Goal: Task Accomplishment & Management: Use online tool/utility

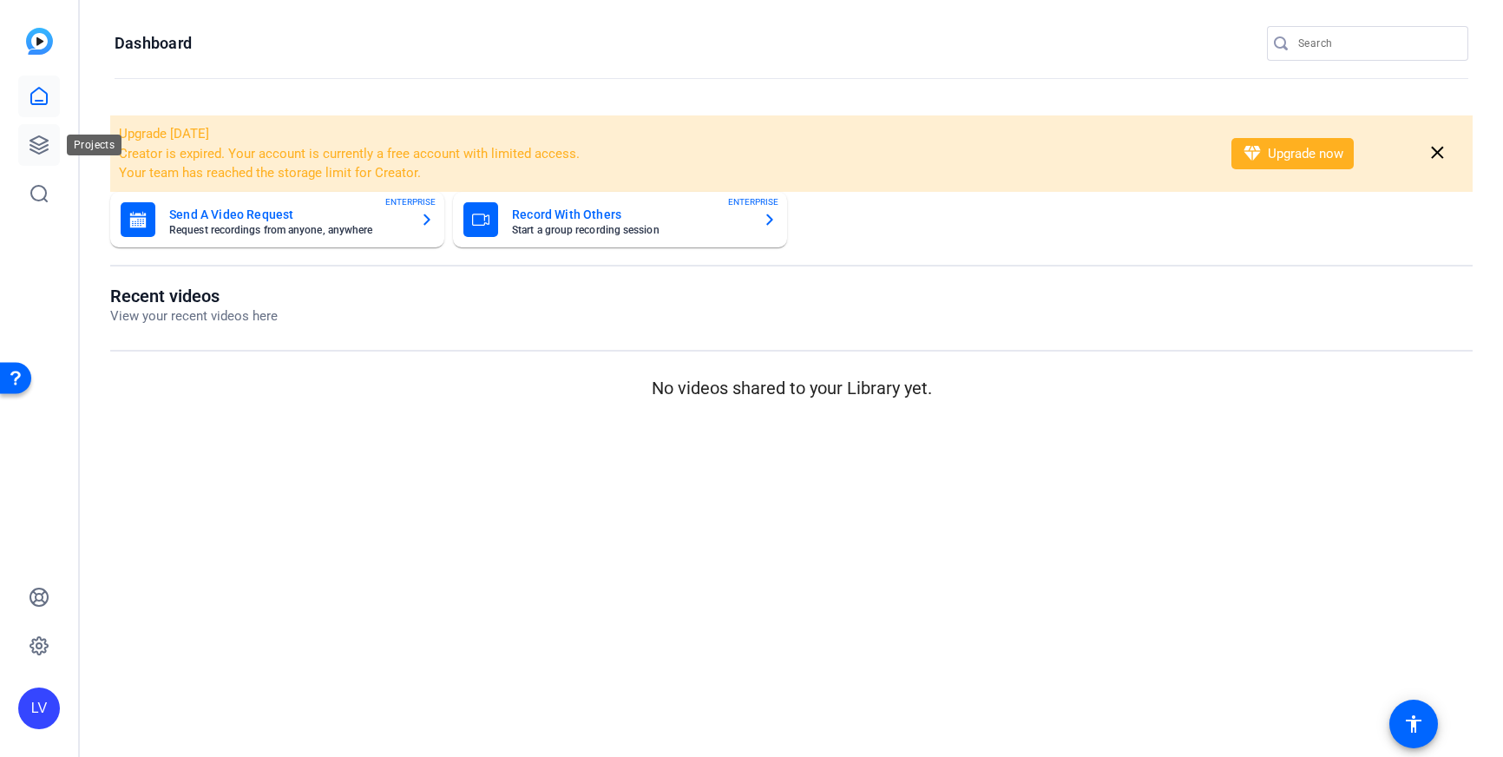
click at [49, 147] on icon at bounding box center [39, 144] width 21 height 21
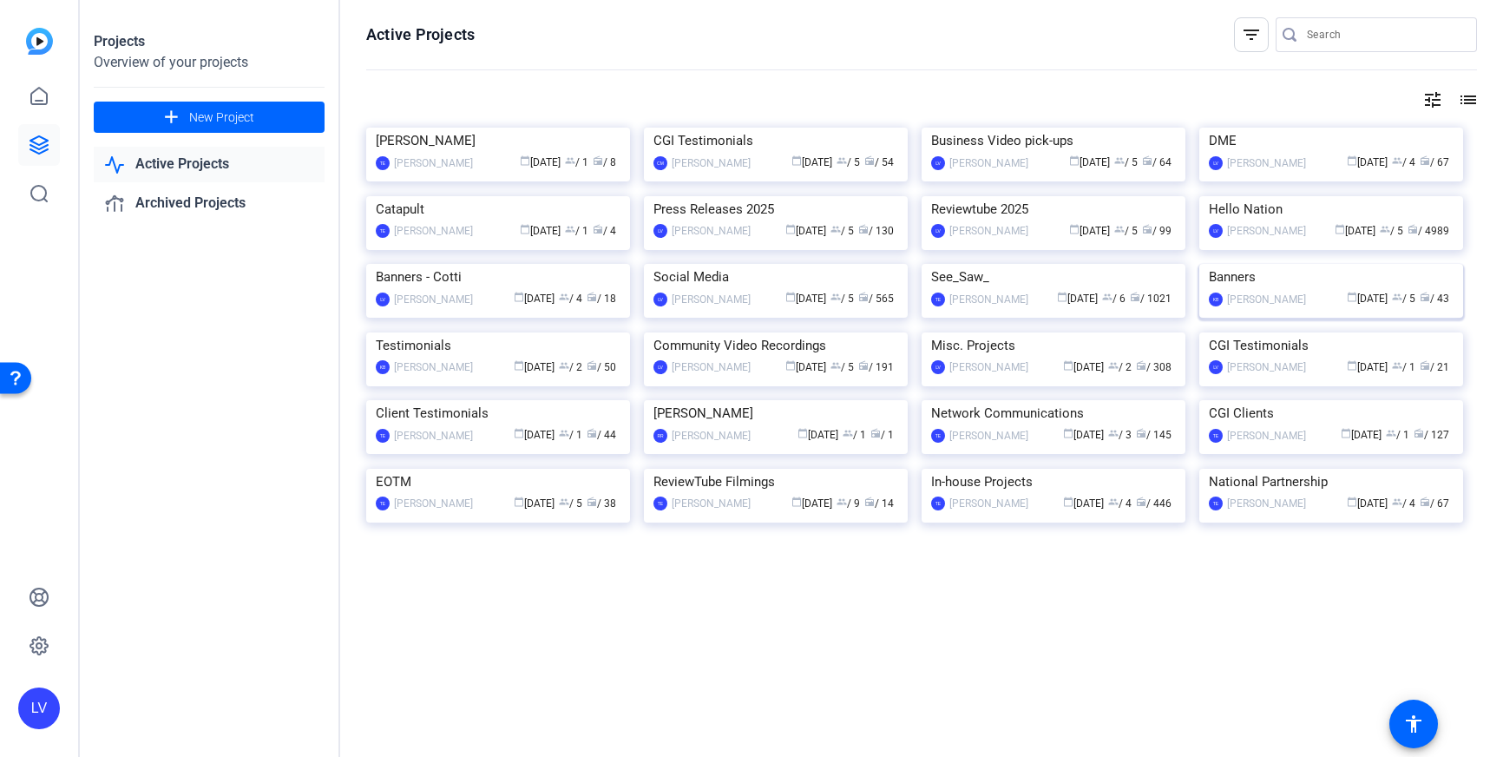
click at [1357, 264] on img at bounding box center [1331, 264] width 264 height 0
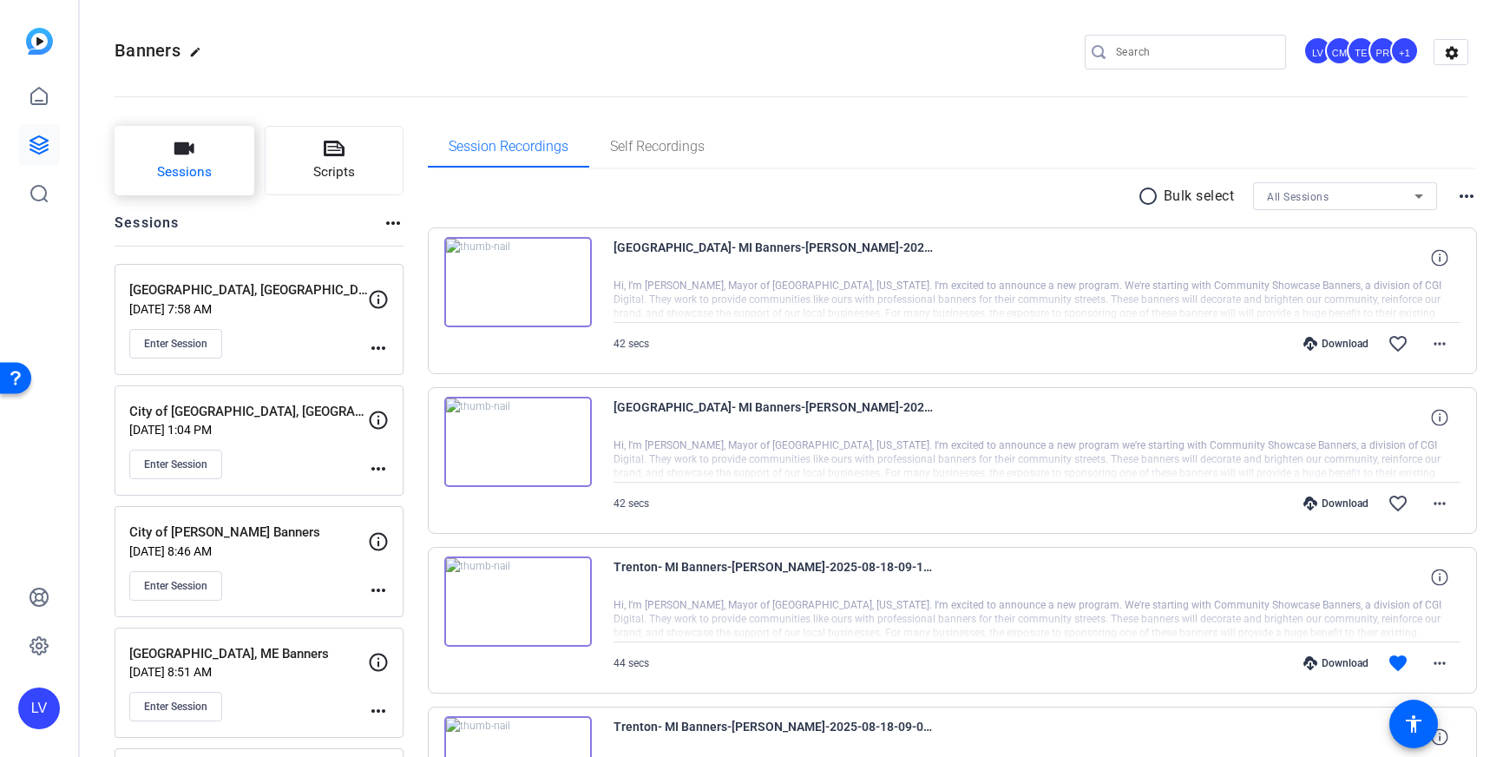
click at [179, 148] on icon "button" at bounding box center [184, 148] width 20 height 12
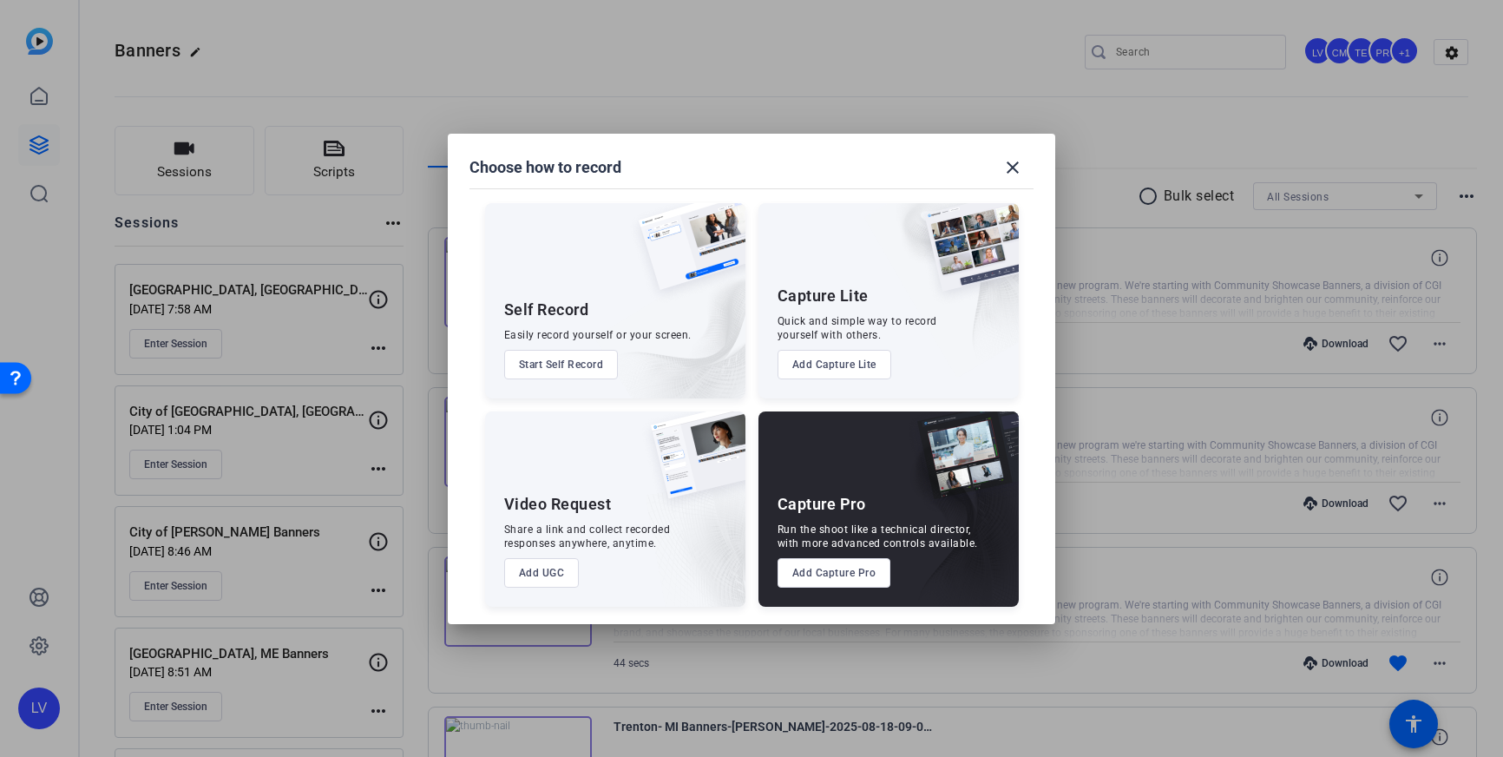
click at [839, 571] on button "Add Capture Pro" at bounding box center [834, 572] width 114 height 29
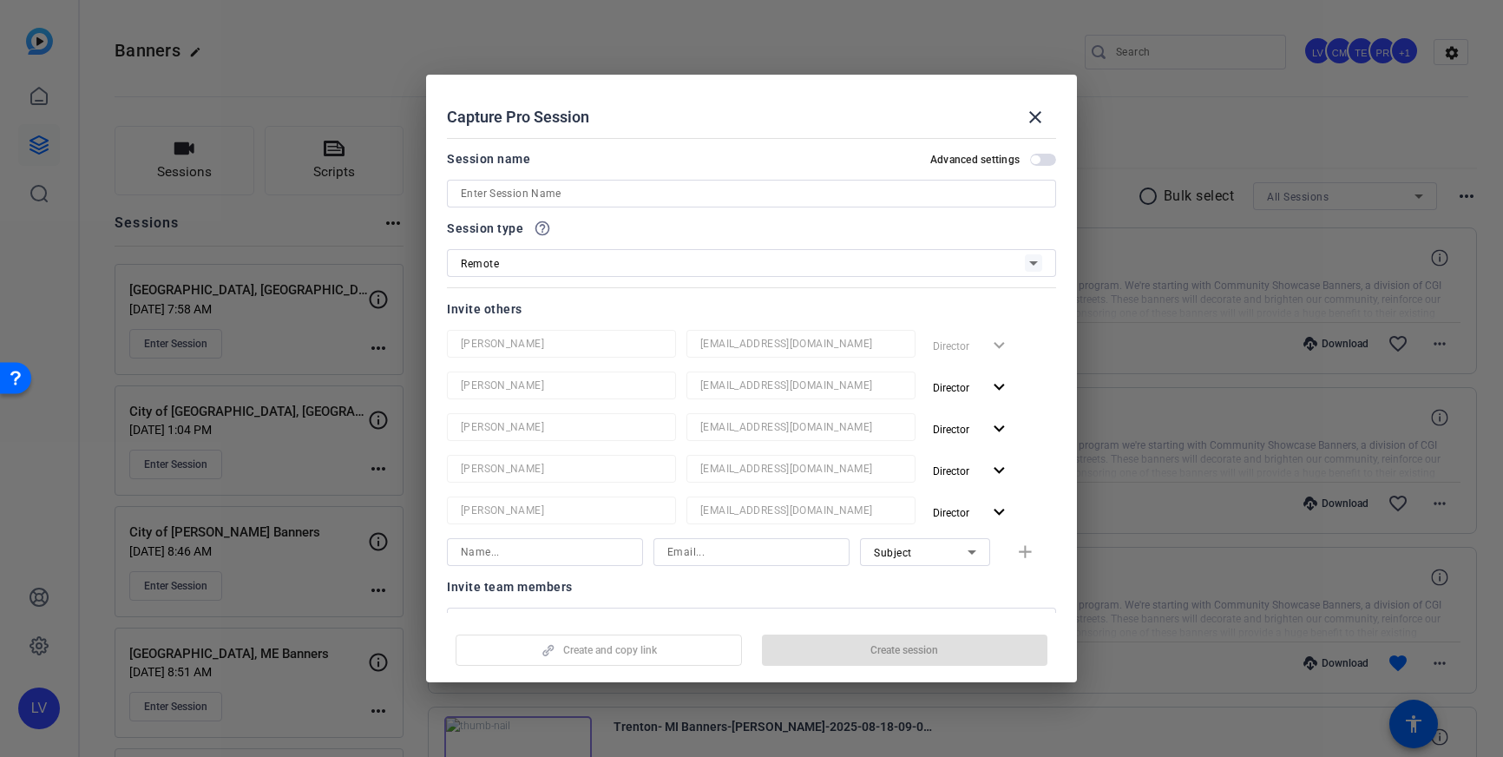
click at [697, 190] on input at bounding box center [751, 193] width 581 height 21
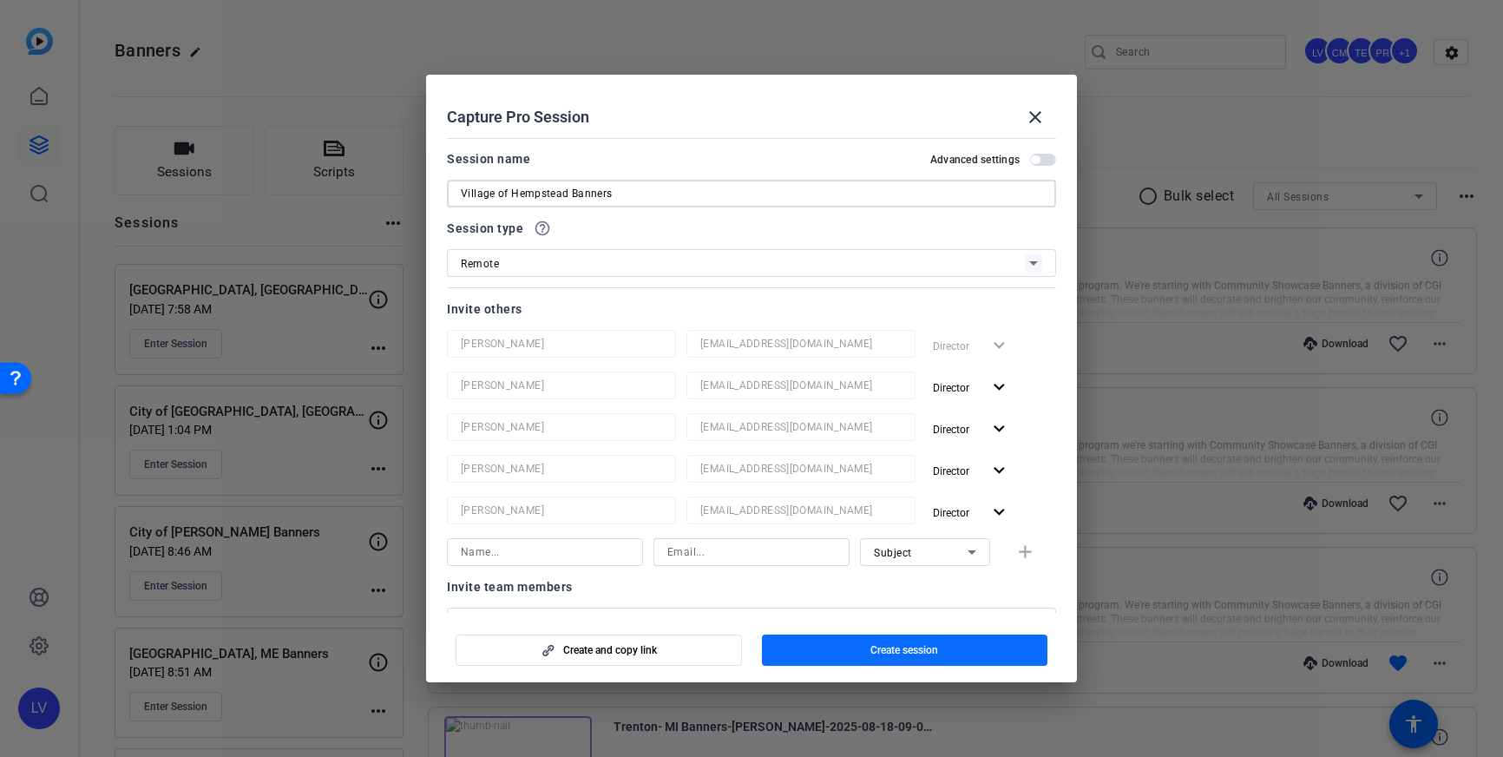
type input "Village of Hempstead Banners"
click at [854, 649] on span "button" at bounding box center [905, 650] width 286 height 42
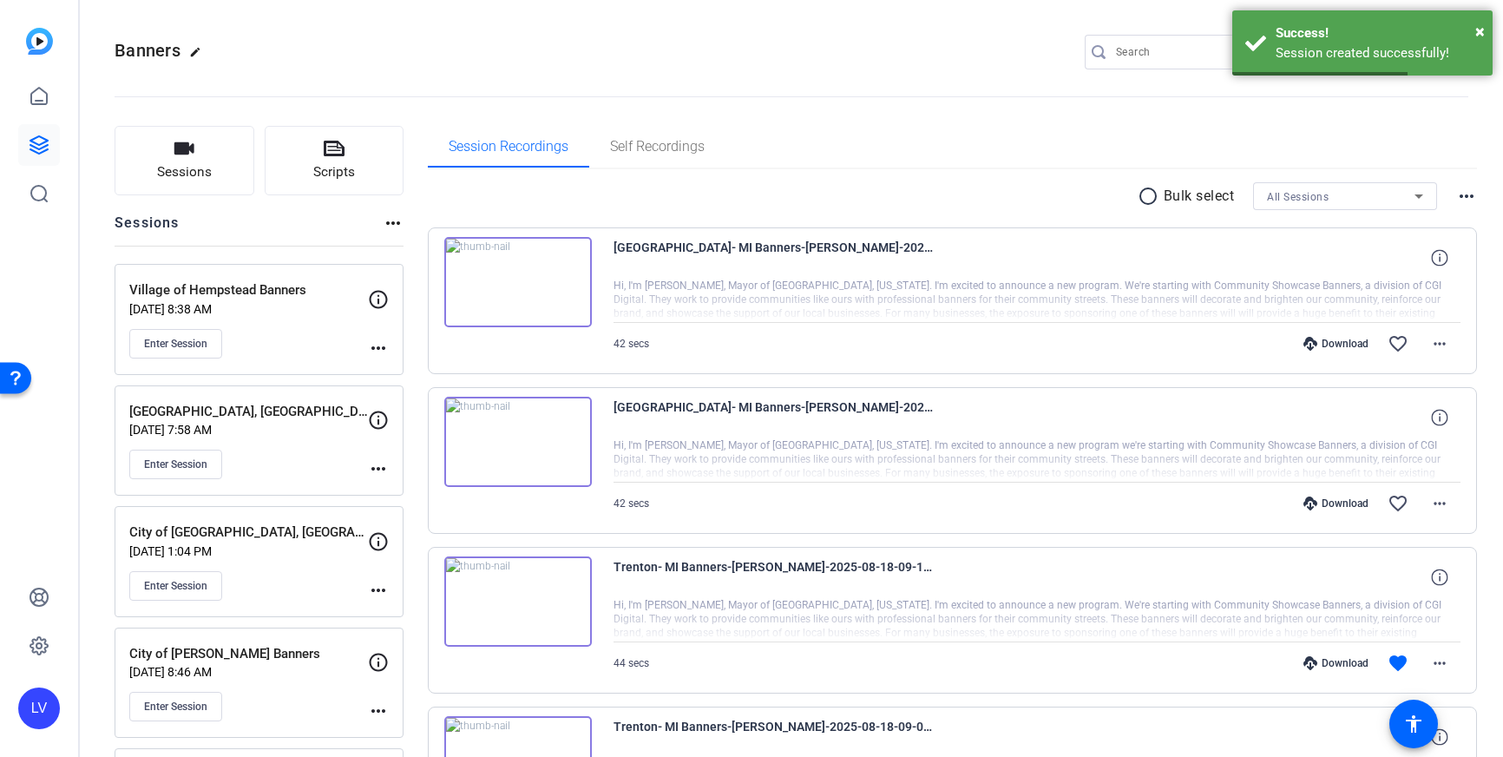
click at [376, 339] on mat-icon "more_horiz" at bounding box center [378, 347] width 21 height 21
click at [416, 377] on span "Edit Session" at bounding box center [421, 373] width 79 height 21
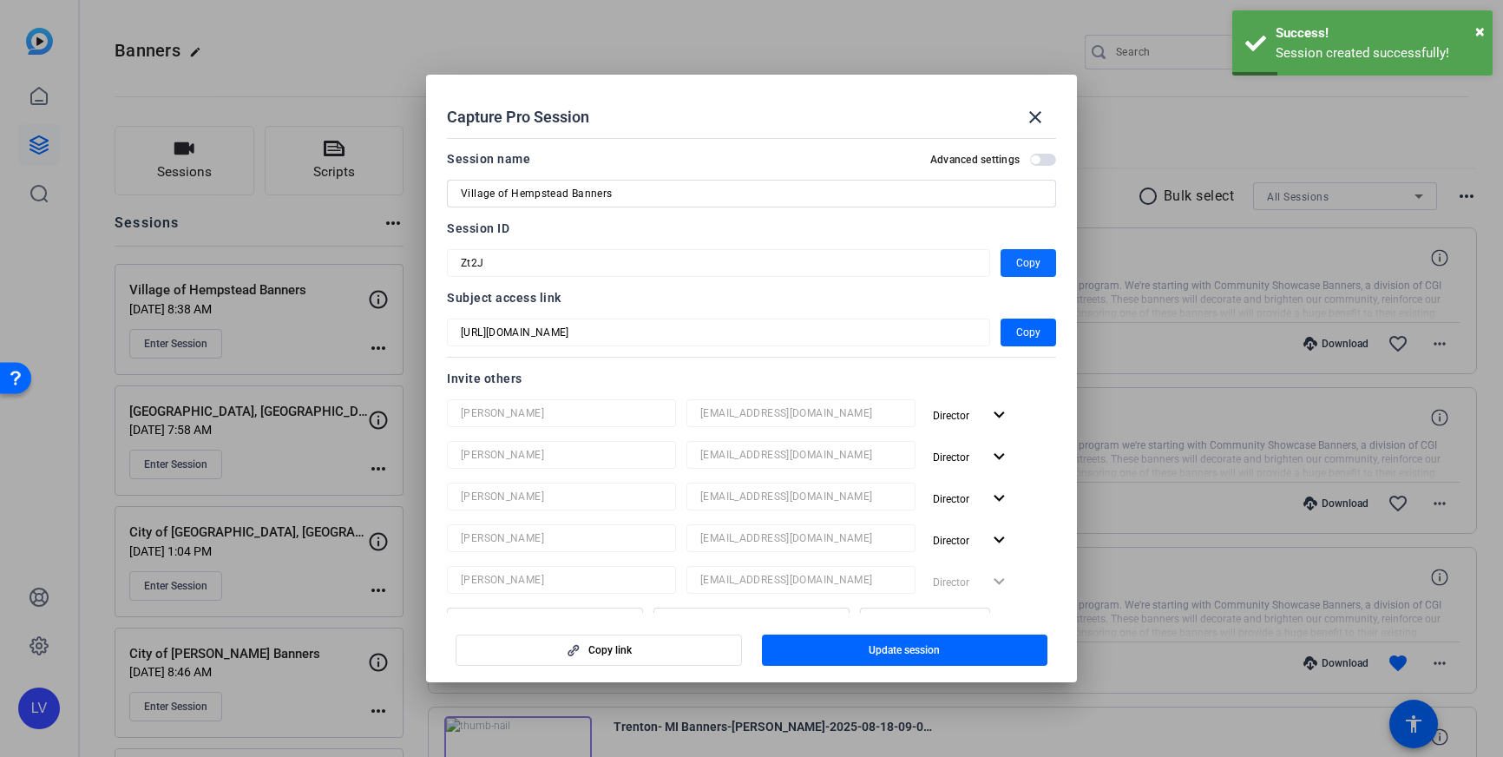
click at [1020, 259] on span "Copy" at bounding box center [1028, 262] width 24 height 21
click at [336, 40] on div at bounding box center [751, 378] width 1503 height 757
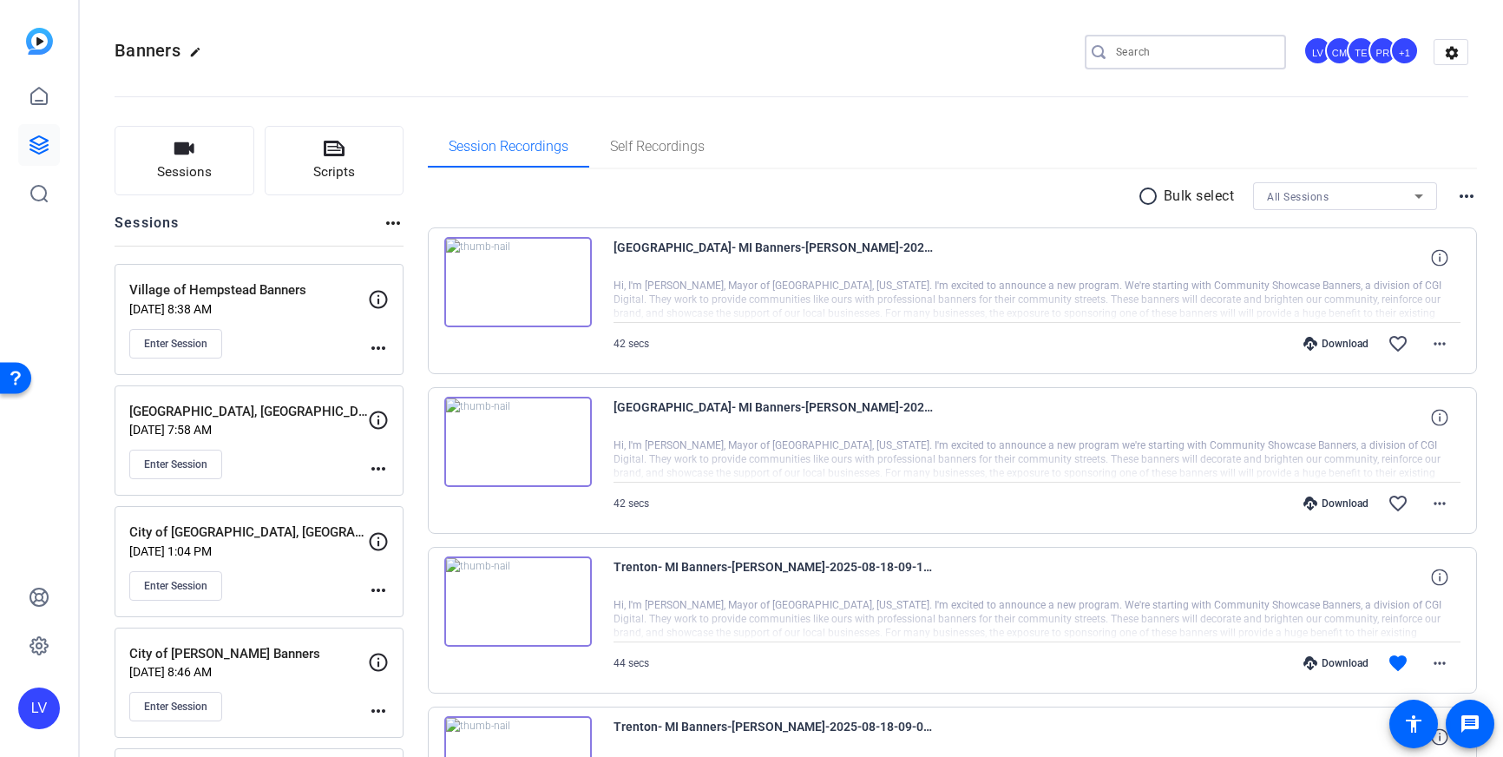
click at [1176, 47] on input "Search" at bounding box center [1194, 52] width 156 height 21
click at [26, 138] on link at bounding box center [39, 145] width 42 height 42
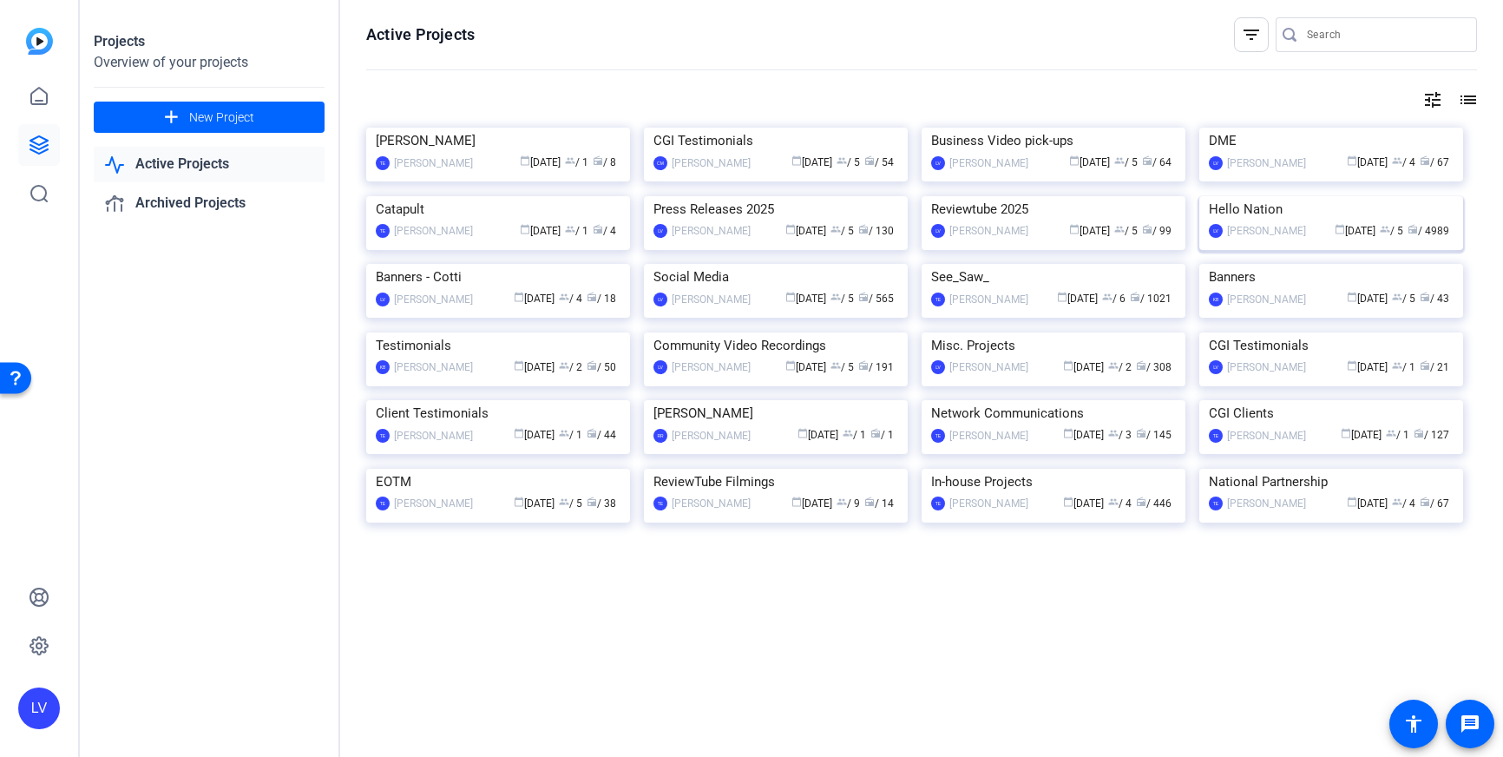
click at [1325, 196] on img at bounding box center [1331, 196] width 264 height 0
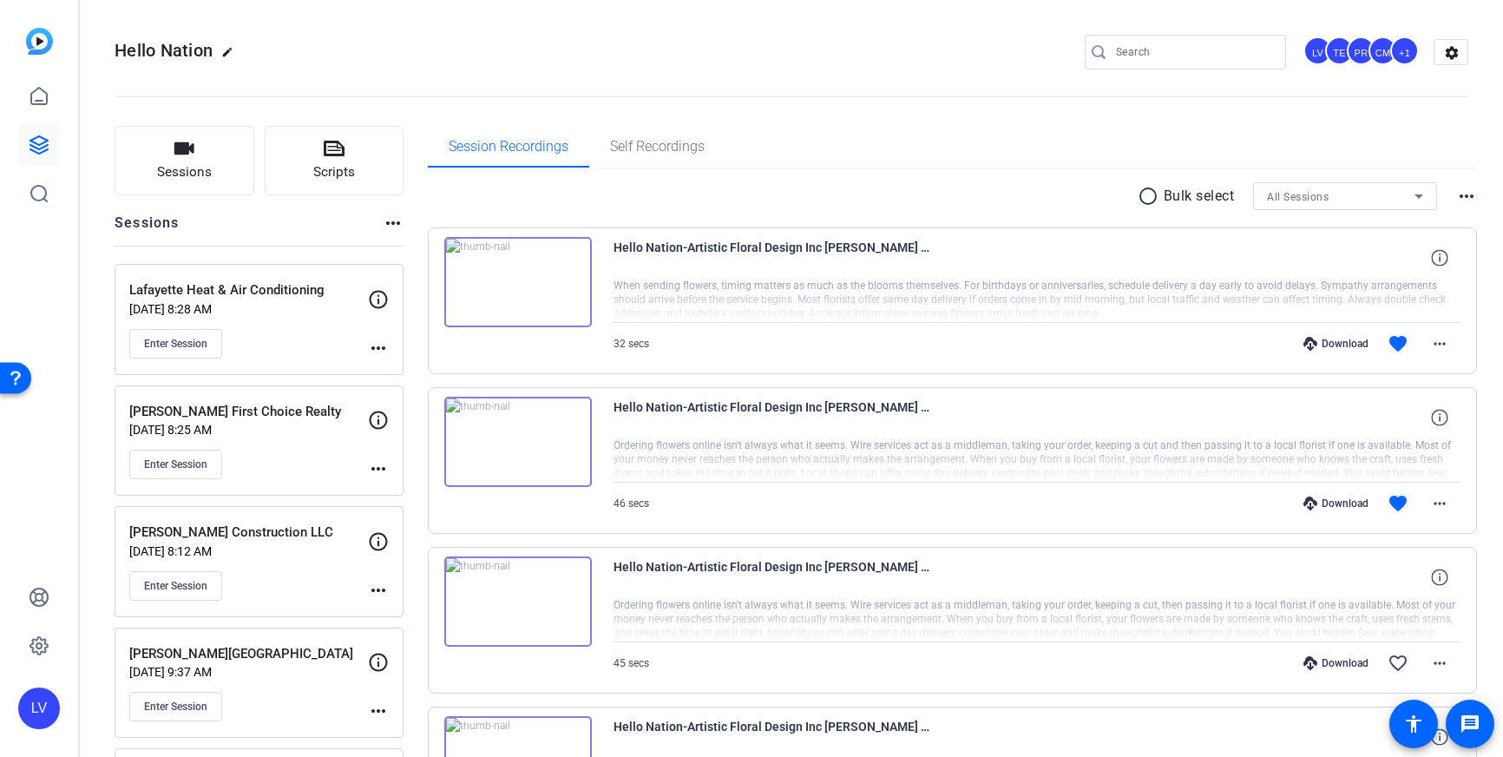
click at [1204, 63] on div at bounding box center [1194, 52] width 156 height 35
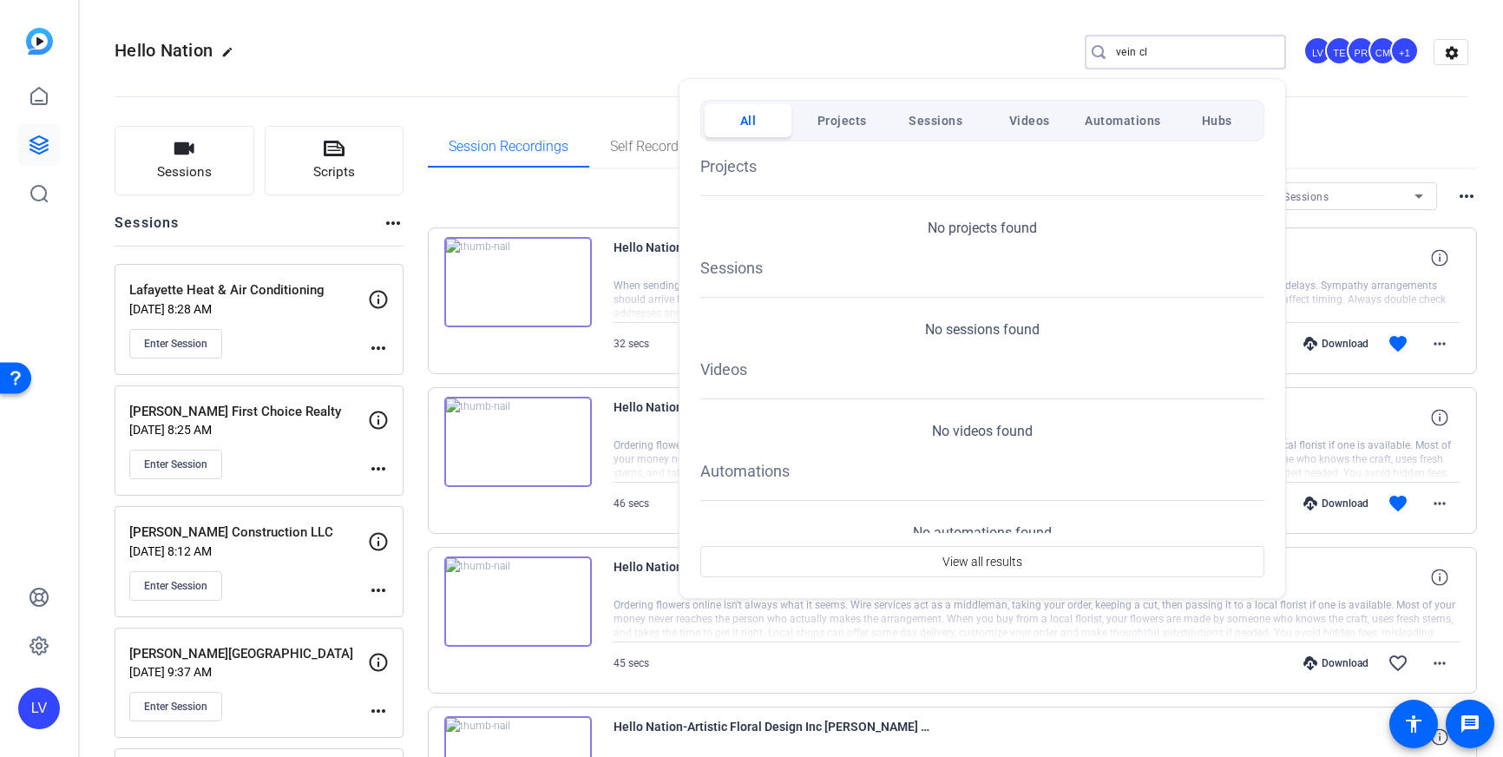
type input "vein cl"
drag, startPoint x: 1164, startPoint y: 52, endPoint x: 1085, endPoint y: 52, distance: 78.9
click at [1085, 52] on div at bounding box center [751, 378] width 1503 height 757
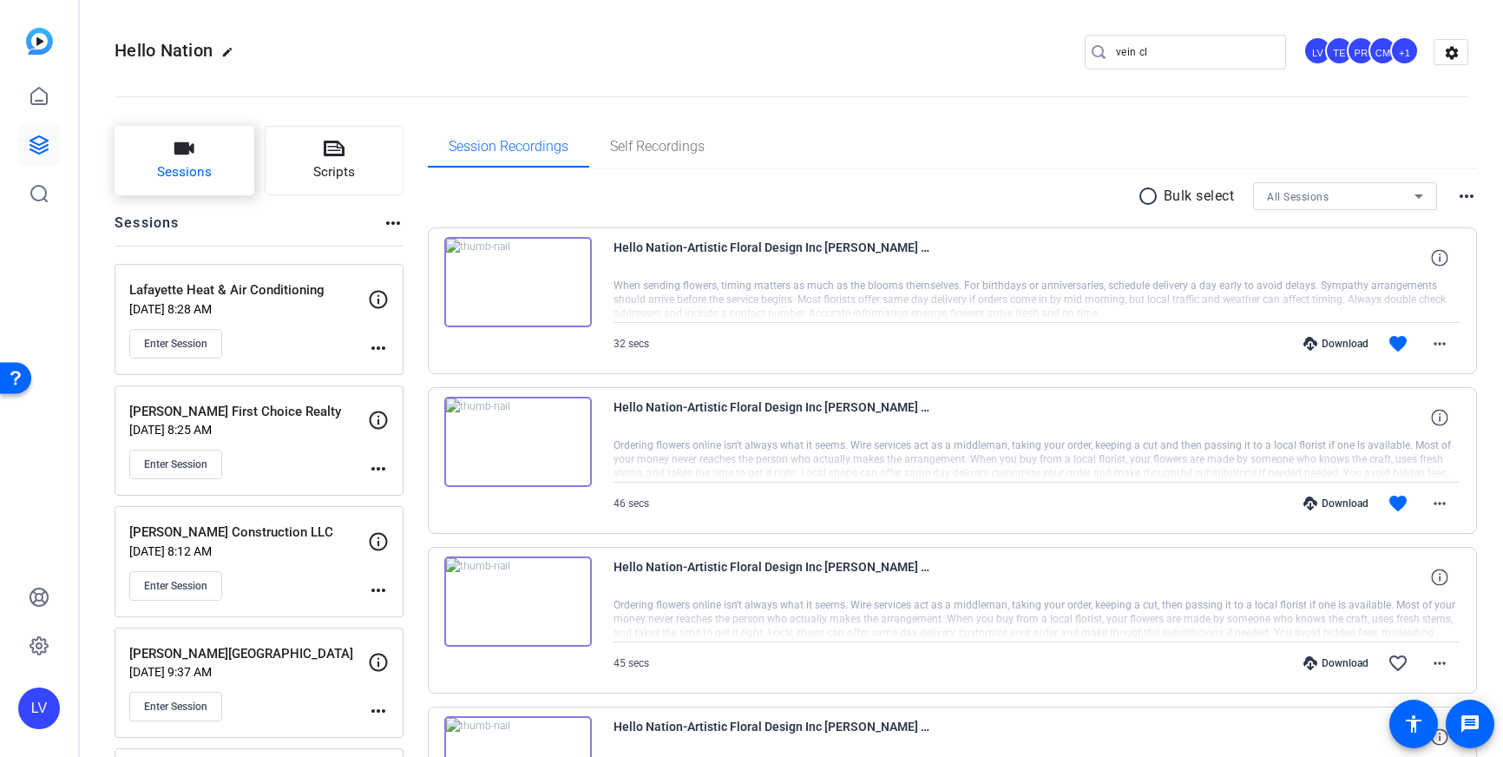
click at [167, 178] on span "Sessions" at bounding box center [184, 172] width 55 height 20
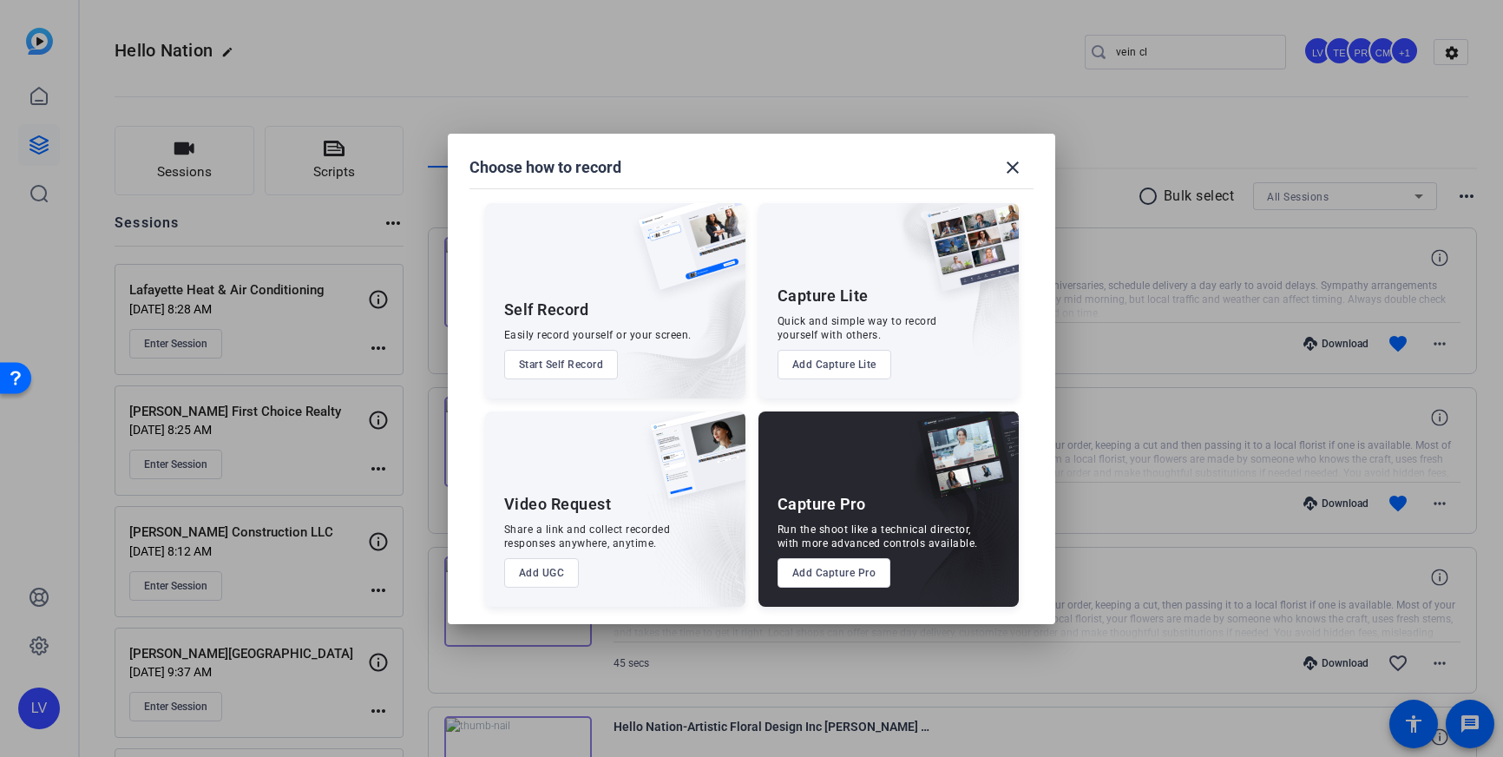
click at [831, 572] on button "Add Capture Pro" at bounding box center [834, 572] width 114 height 29
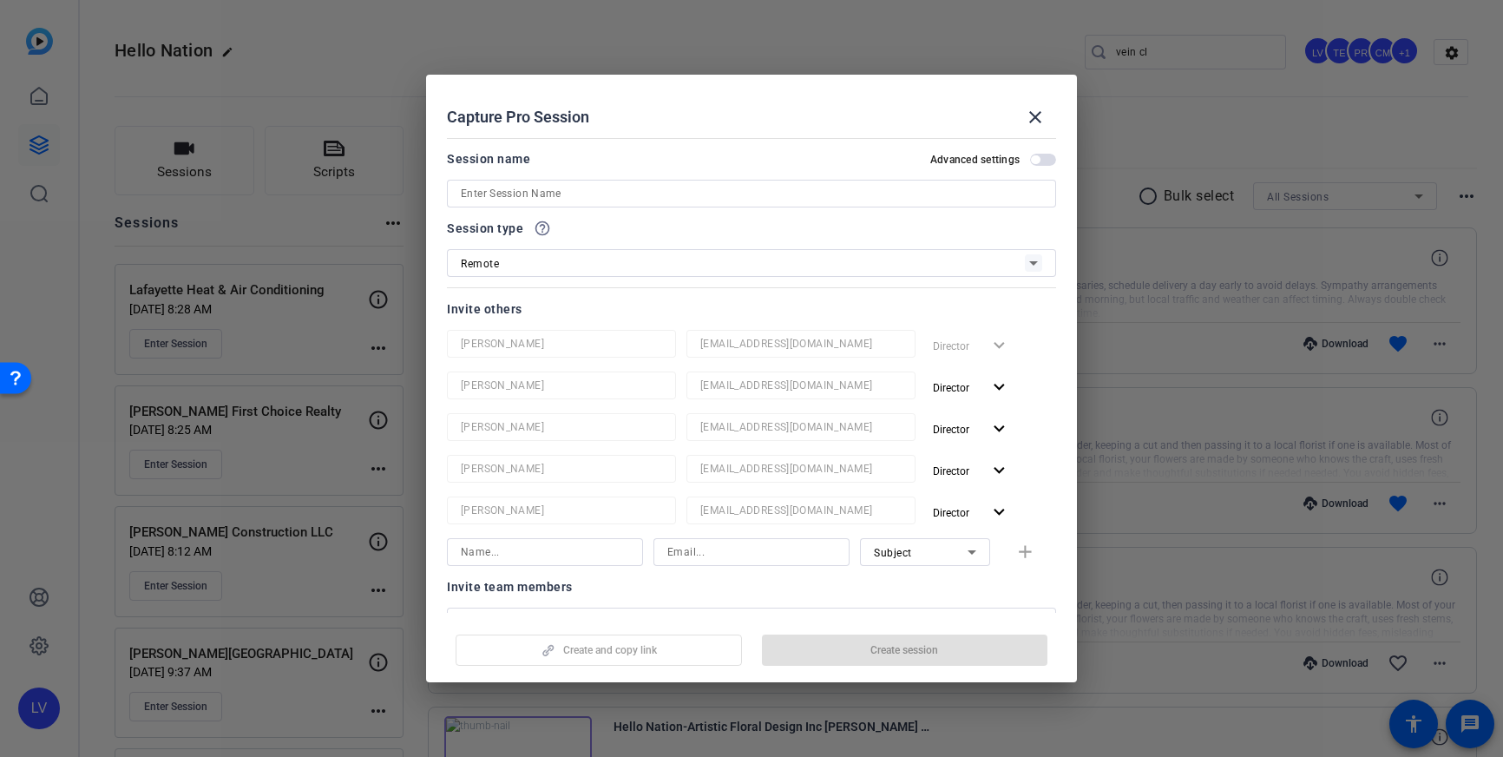
click at [605, 191] on input at bounding box center [751, 193] width 581 height 21
paste input "Vein Treatment Center"
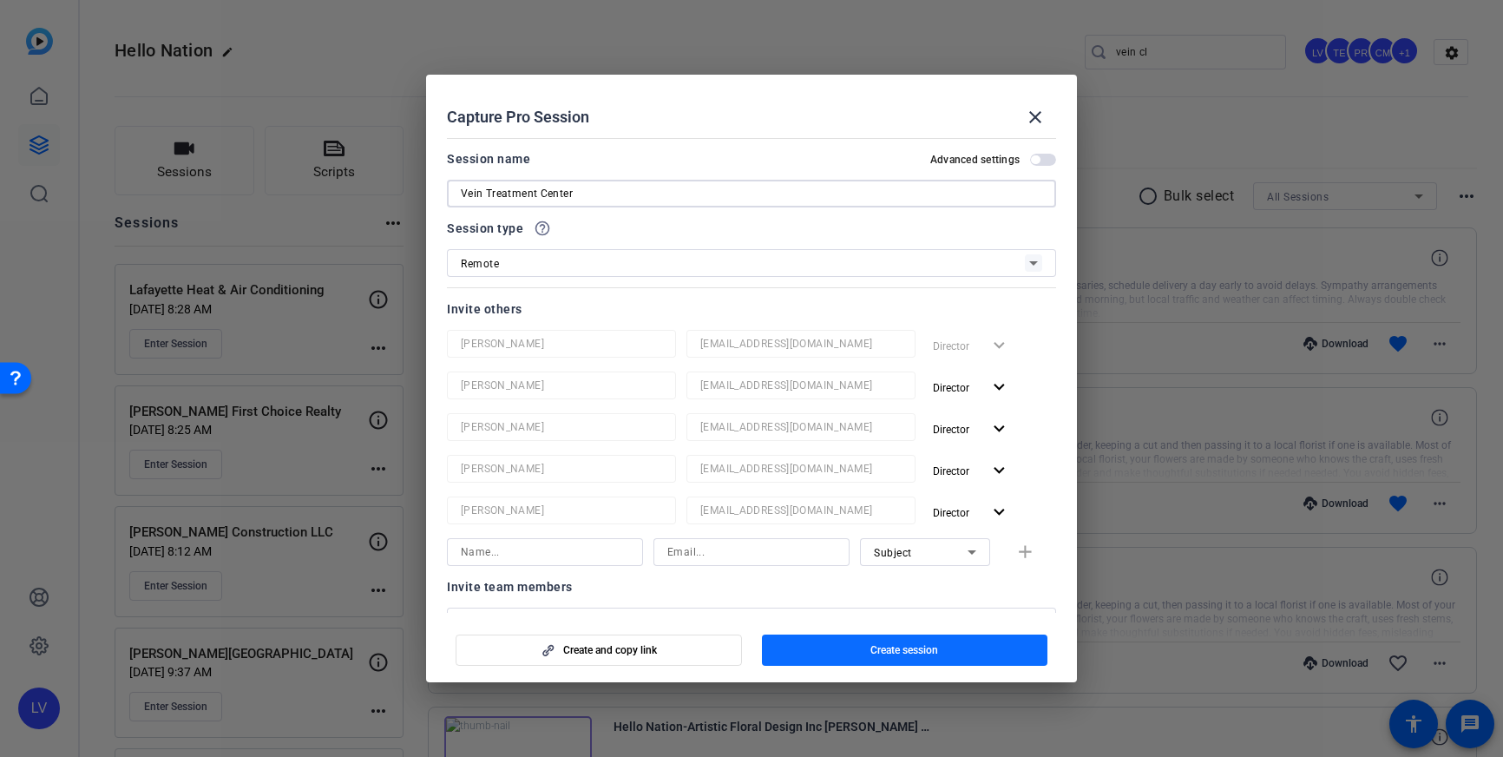
type input "Vein Treatment Center"
click at [891, 648] on span "Create session" at bounding box center [904, 650] width 68 height 14
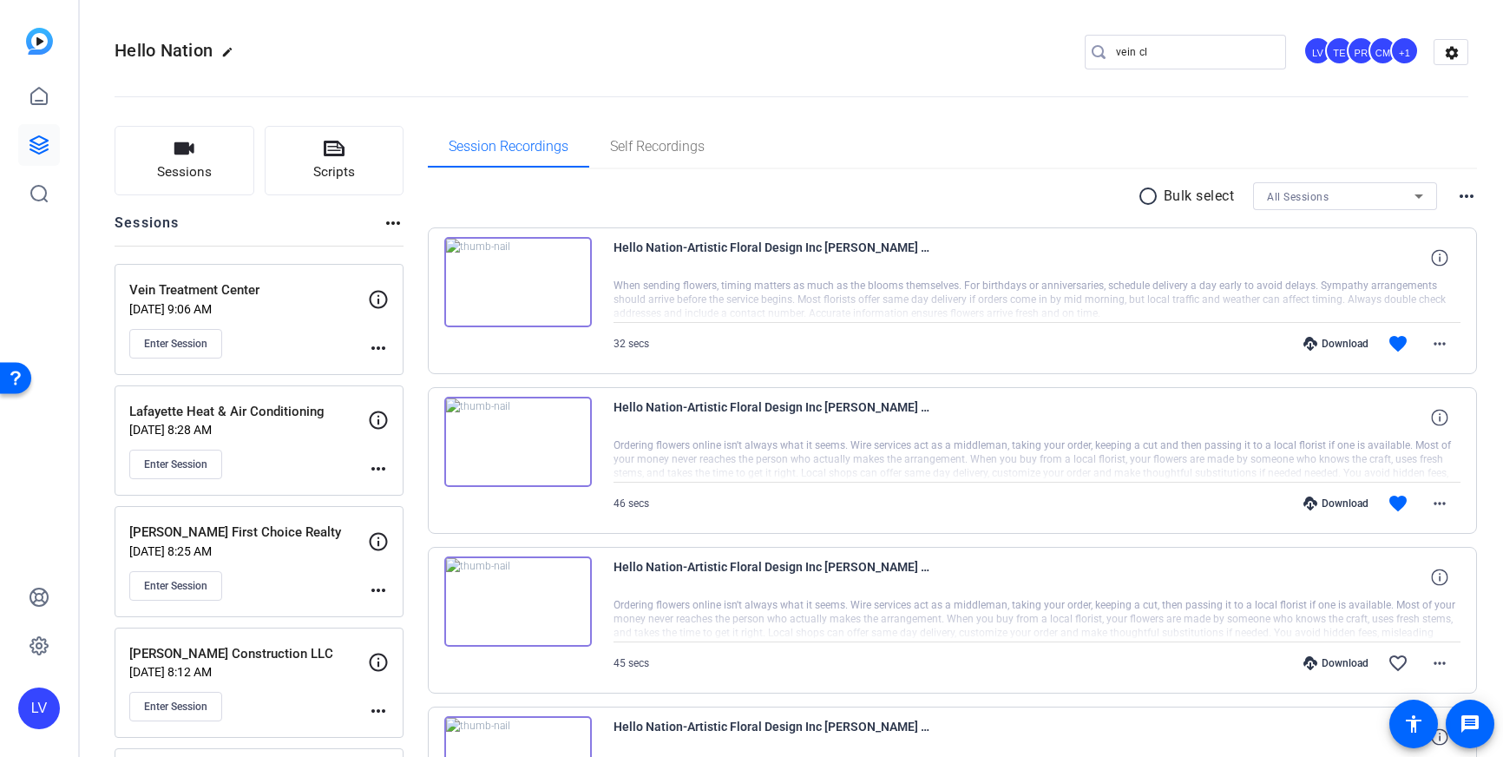
click at [392, 361] on div "Vein Treatment Center [DATE] 9:06 AM Enter Session more_horiz" at bounding box center [259, 319] width 289 height 111
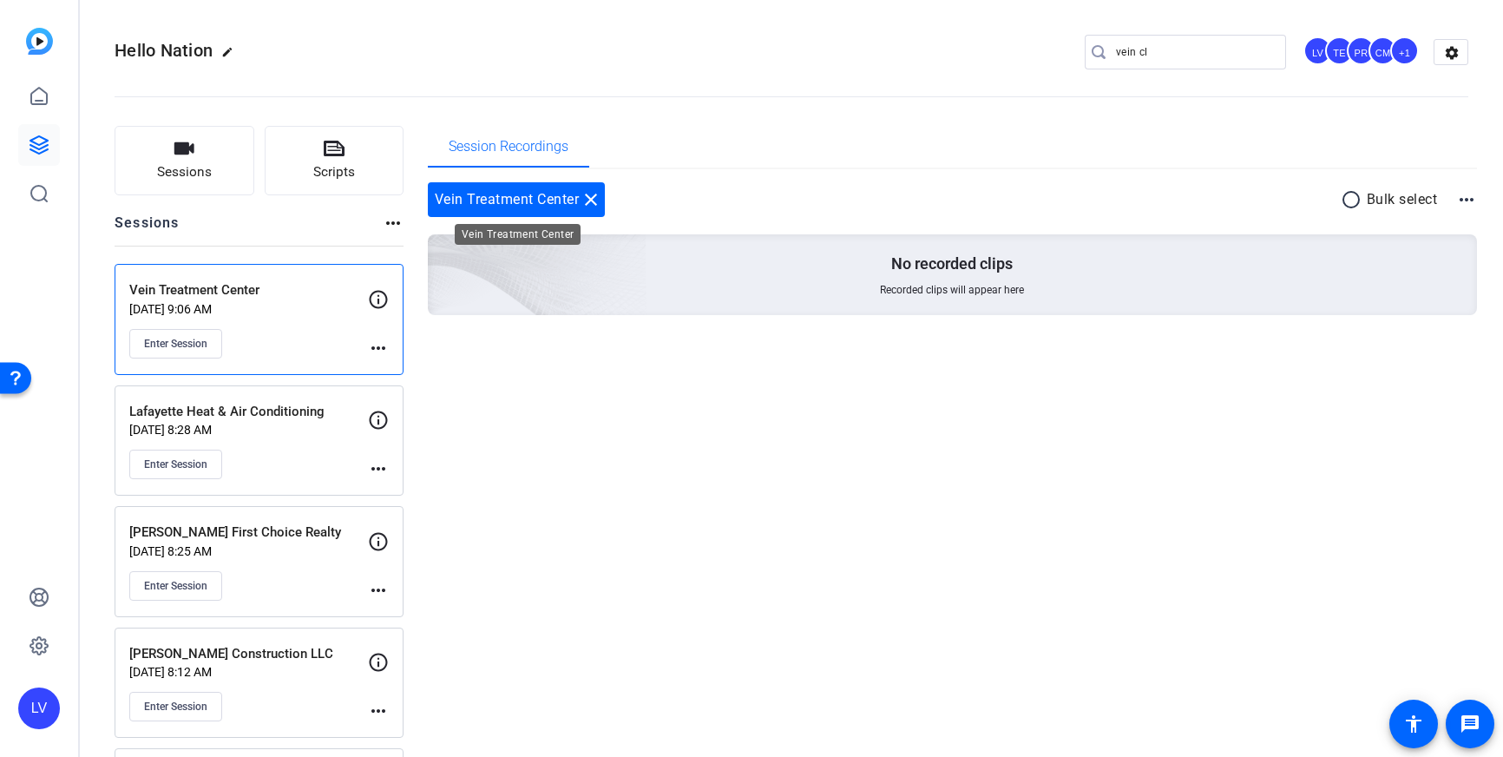
click at [592, 201] on mat-icon "close" at bounding box center [590, 199] width 21 height 21
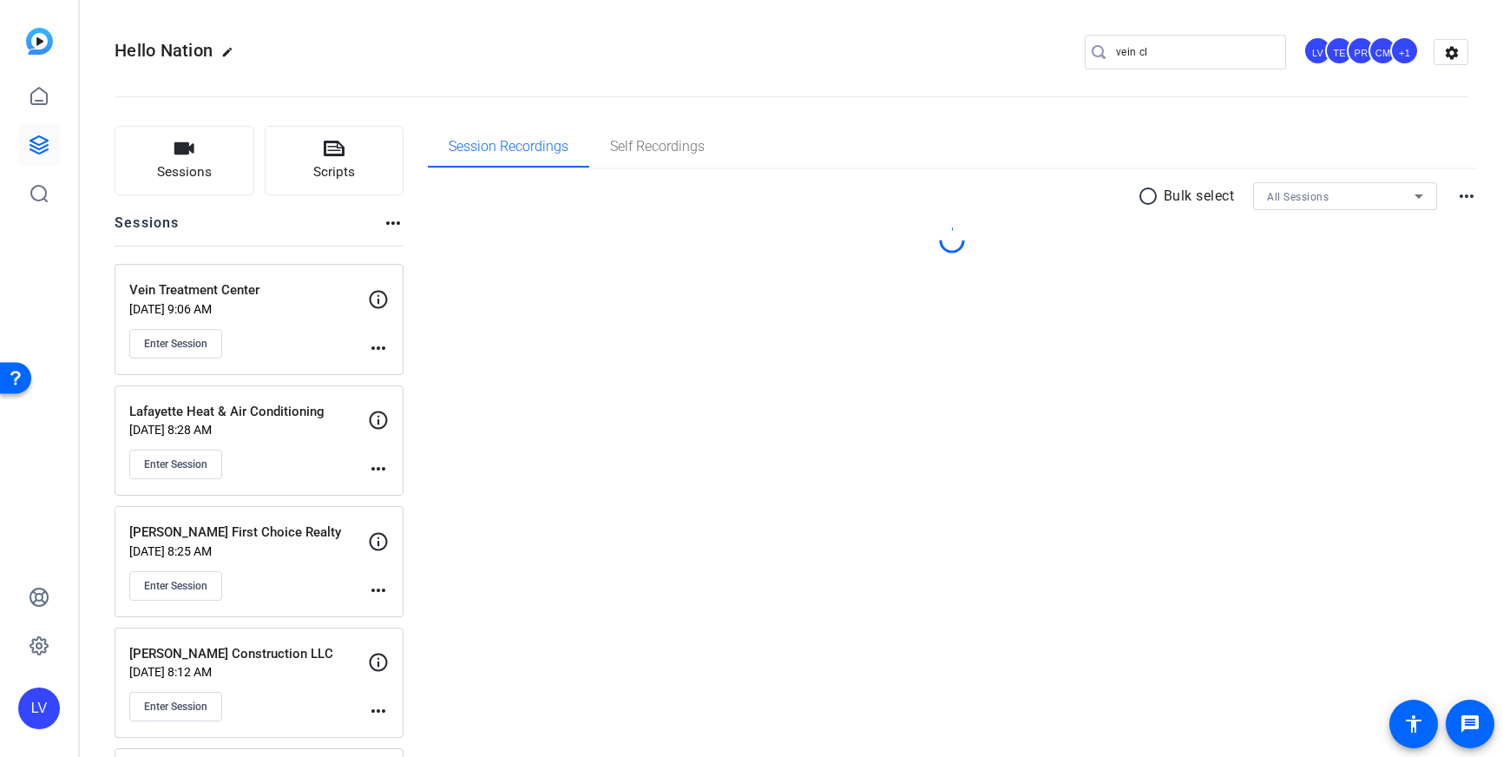
click at [374, 350] on mat-icon "more_horiz" at bounding box center [378, 347] width 21 height 21
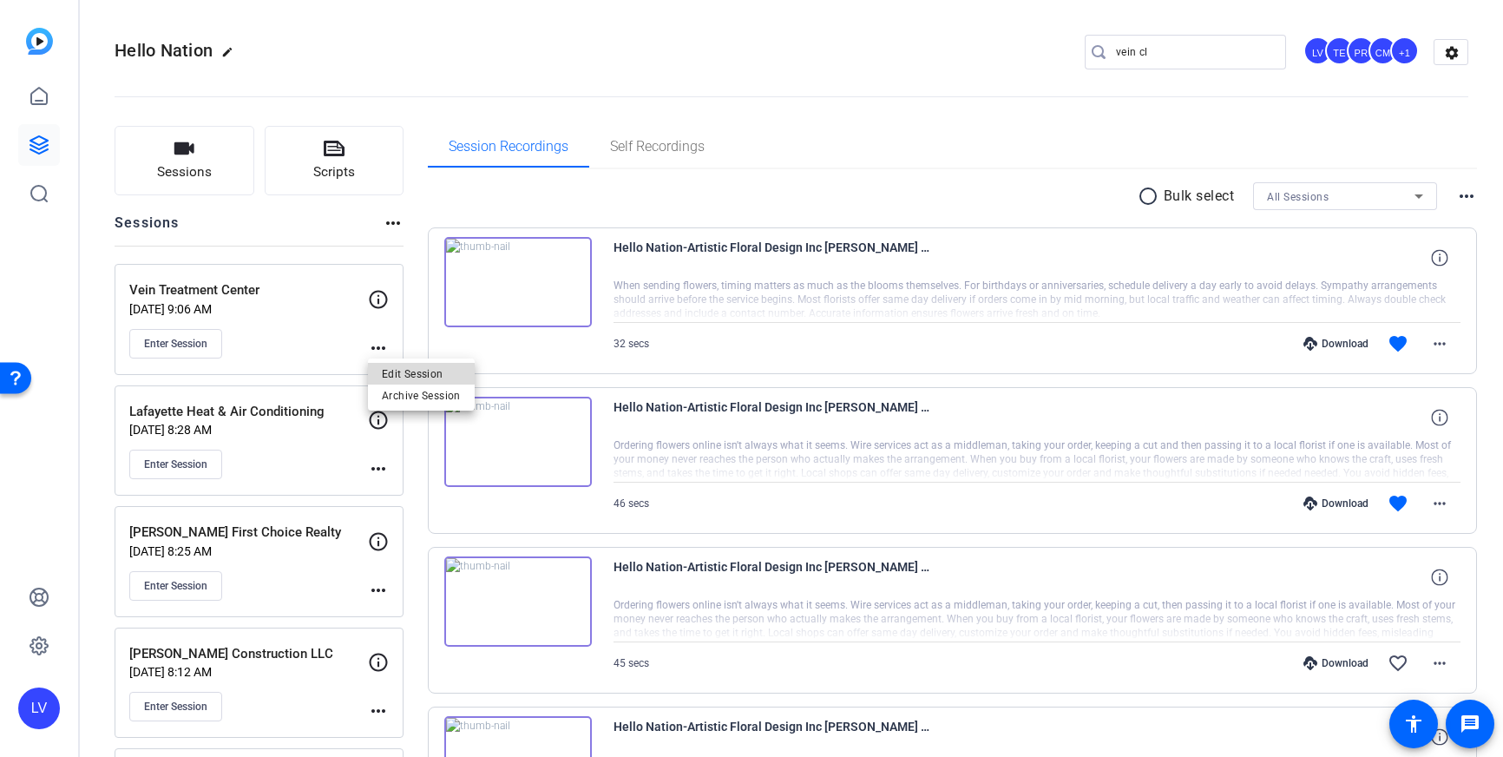
click at [412, 373] on span "Edit Session" at bounding box center [421, 373] width 79 height 21
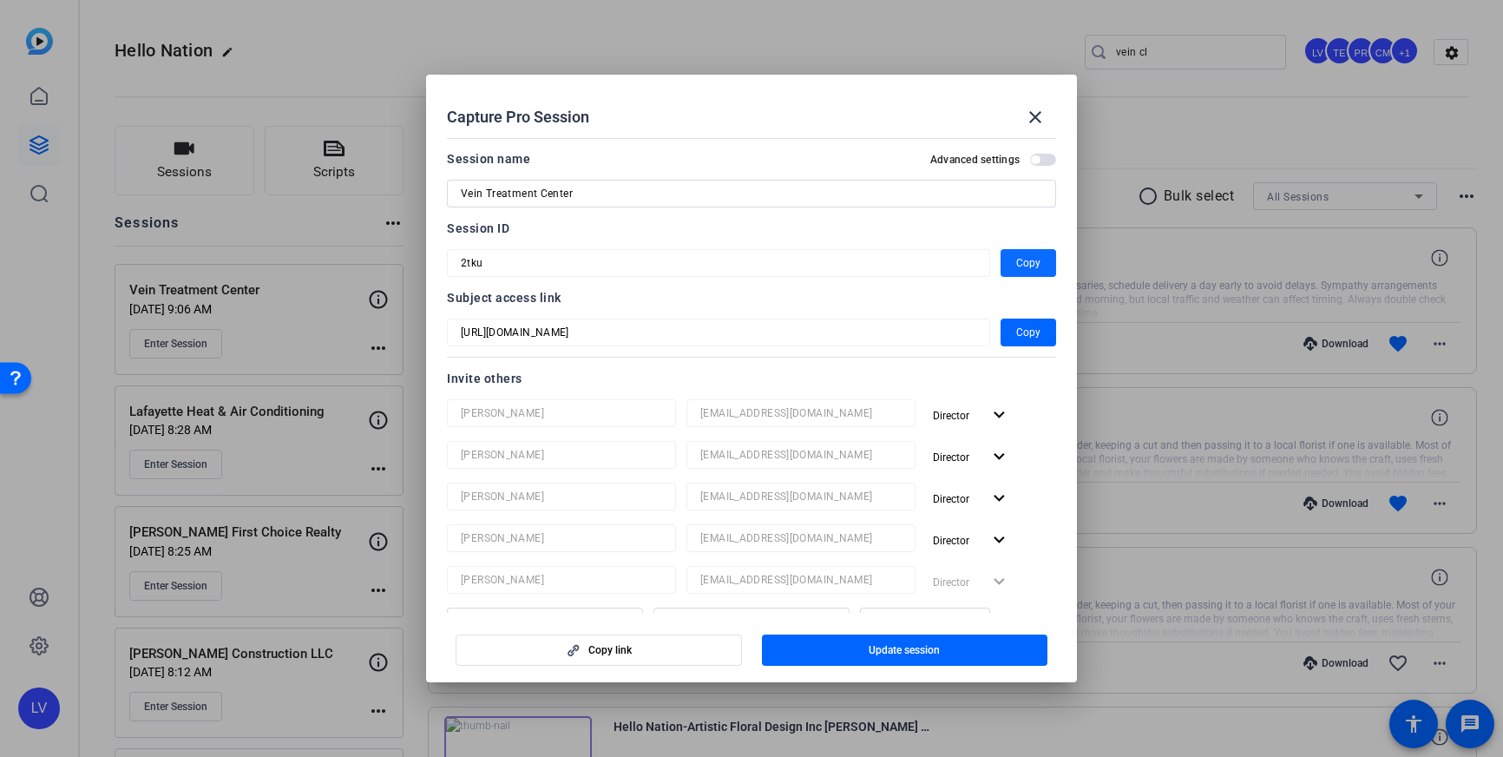
click at [1019, 265] on span "Copy" at bounding box center [1028, 262] width 24 height 21
